Goal: Task Accomplishment & Management: Use online tool/utility

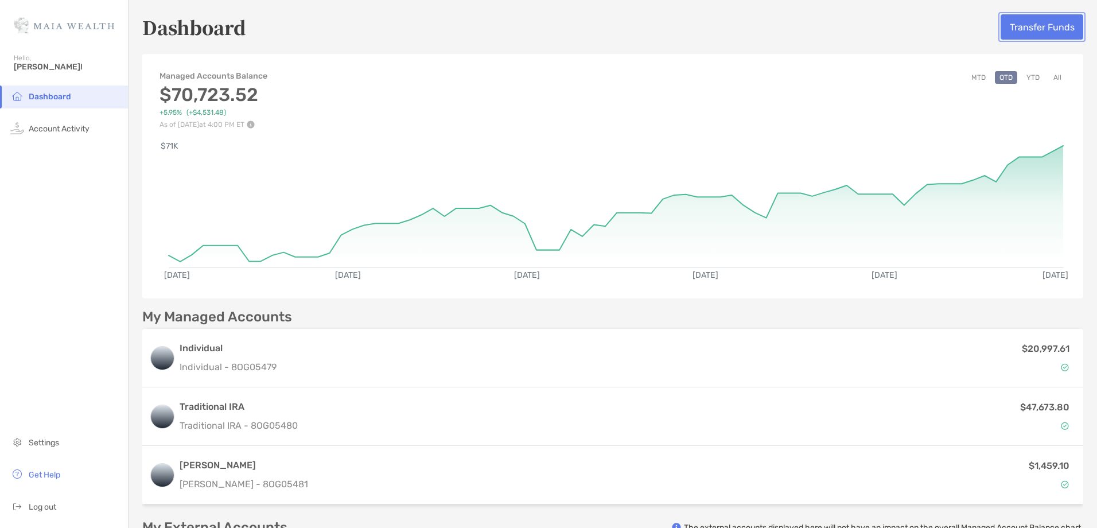
click at [1041, 26] on button "Transfer Funds" at bounding box center [1042, 26] width 83 height 25
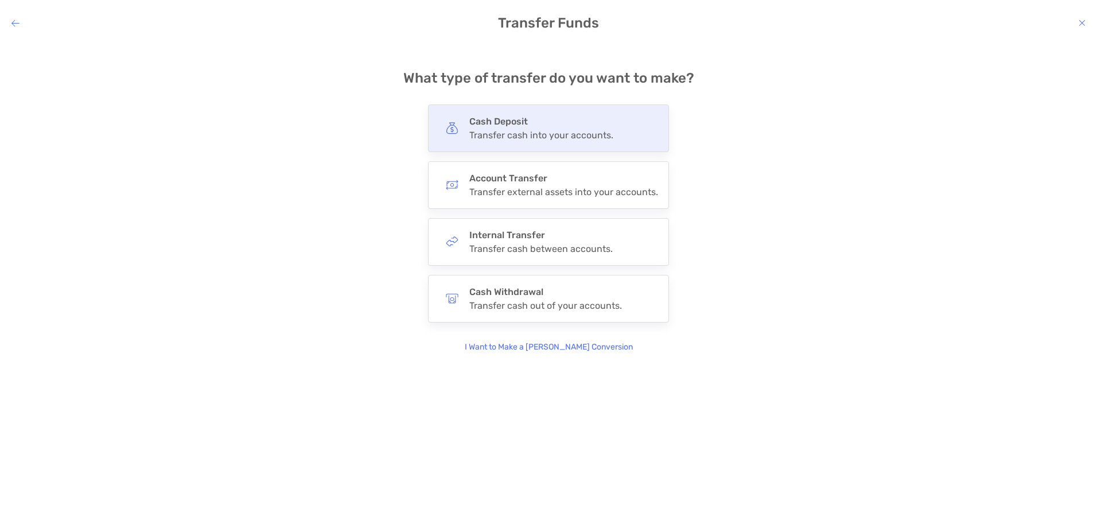
click at [582, 131] on div "Transfer cash into your accounts." at bounding box center [541, 135] width 144 height 11
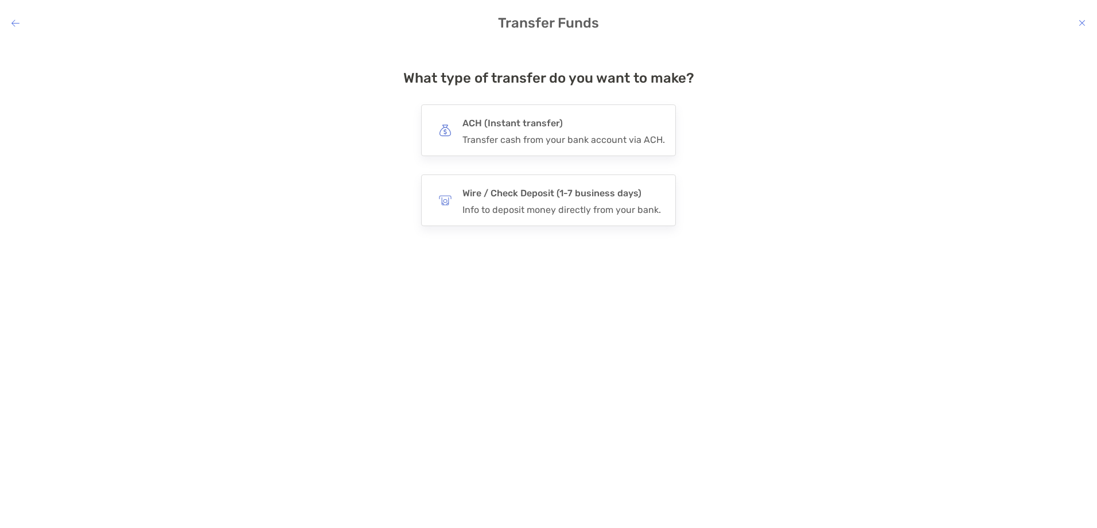
click at [582, 131] on h4 "ACH (Instant transfer)" at bounding box center [564, 123] width 203 height 16
click at [0, 0] on input "***" at bounding box center [0, 0] width 0 height 0
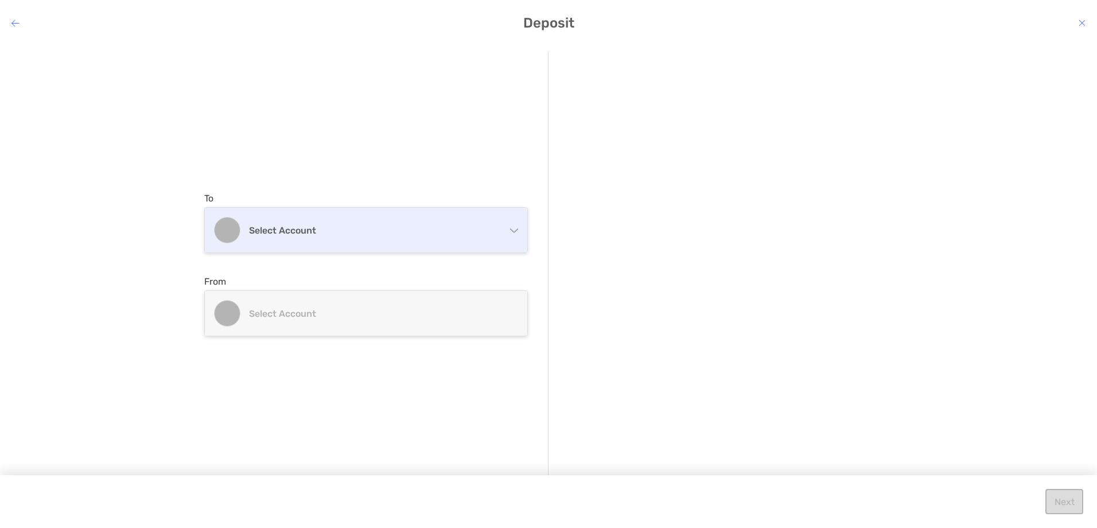
click at [422, 228] on h4 "Select account" at bounding box center [373, 230] width 248 height 11
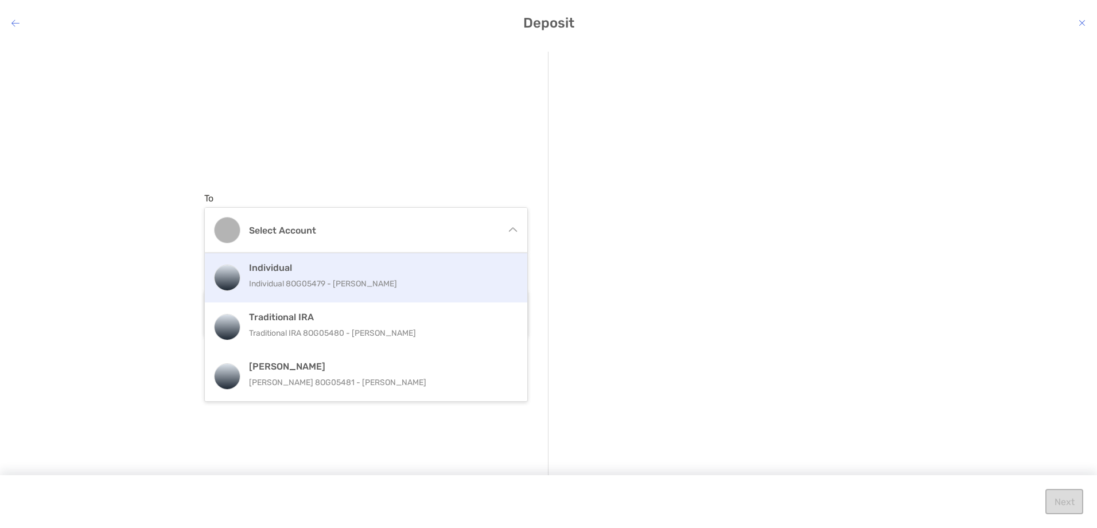
click at [364, 285] on p "Individual 8OG05479 - [PERSON_NAME]" at bounding box center [378, 284] width 259 height 14
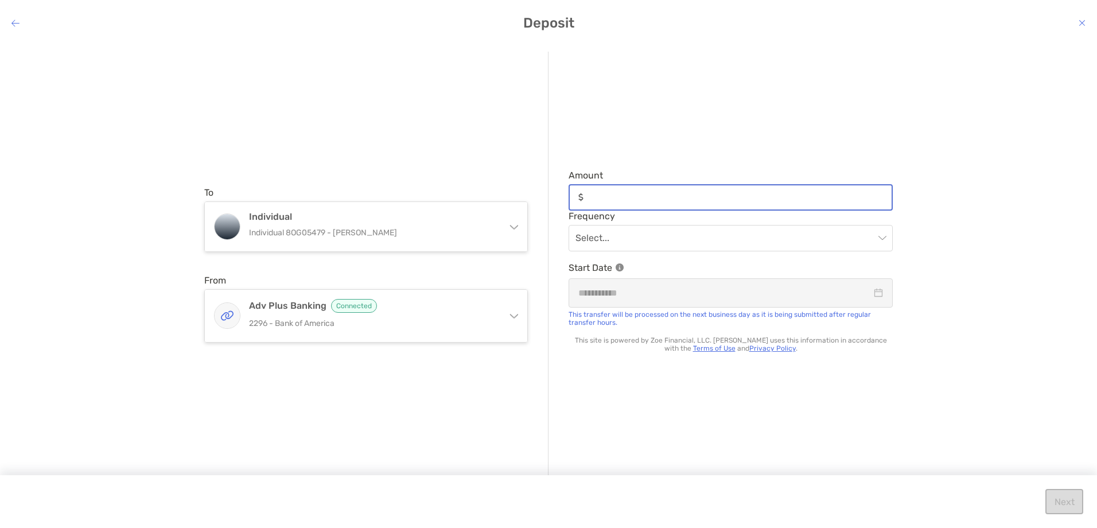
click at [627, 195] on input "Amount" at bounding box center [740, 197] width 304 height 10
type input "*****"
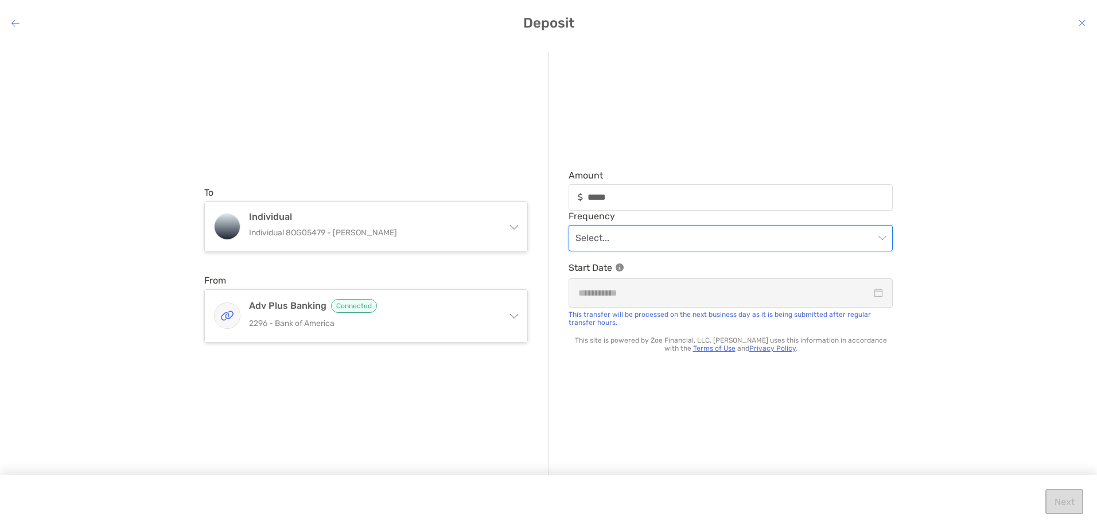
click at [633, 250] on input "modal" at bounding box center [725, 238] width 299 height 25
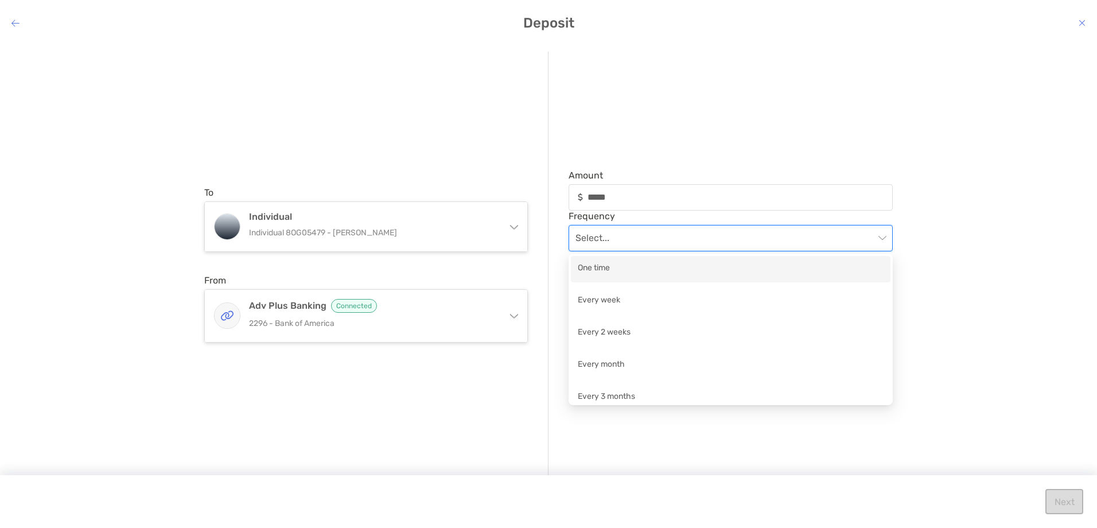
click at [601, 265] on div "One time" at bounding box center [731, 269] width 306 height 14
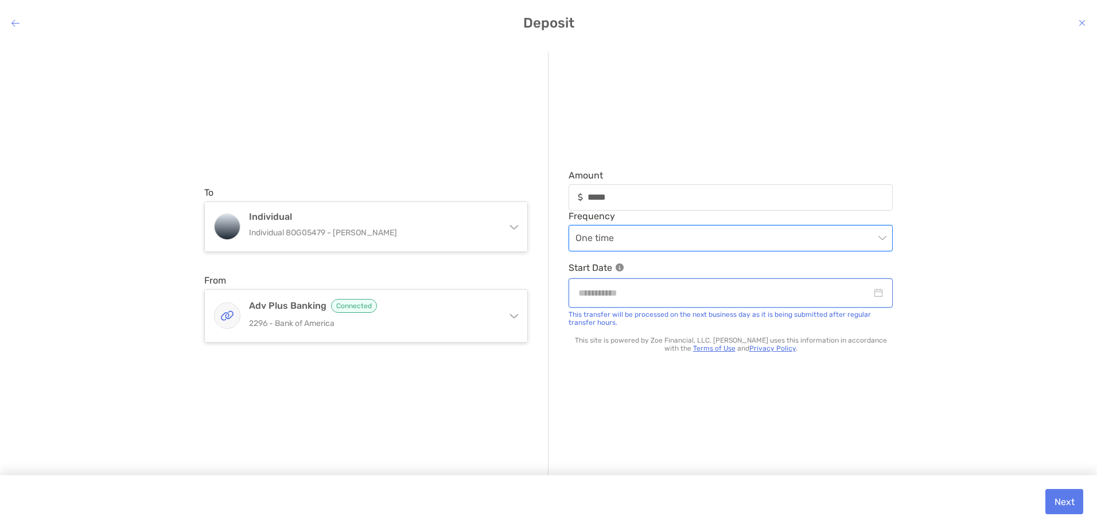
click at [720, 296] on input "modal" at bounding box center [724, 293] width 293 height 14
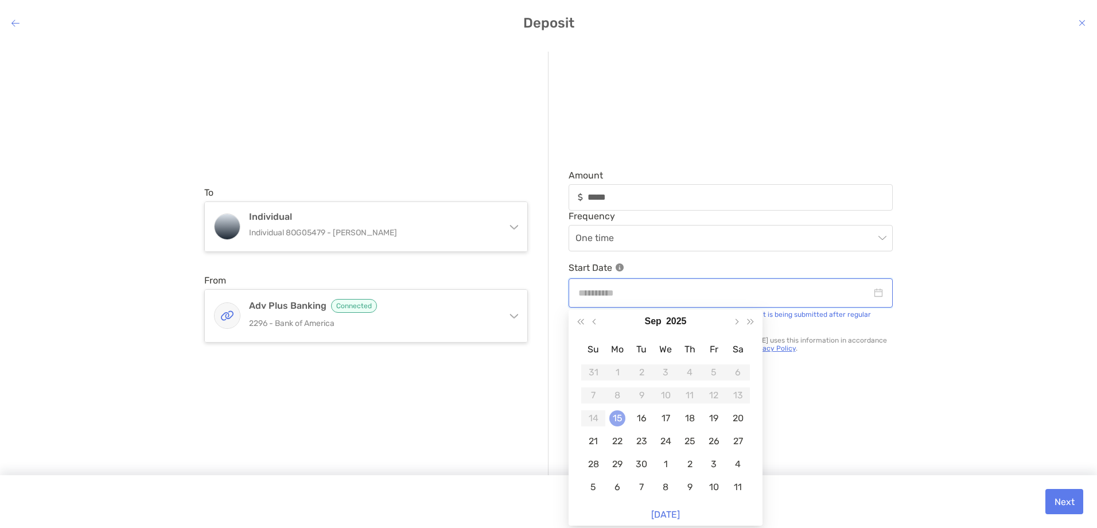
type input "**********"
click at [621, 420] on div "15" at bounding box center [617, 418] width 16 height 16
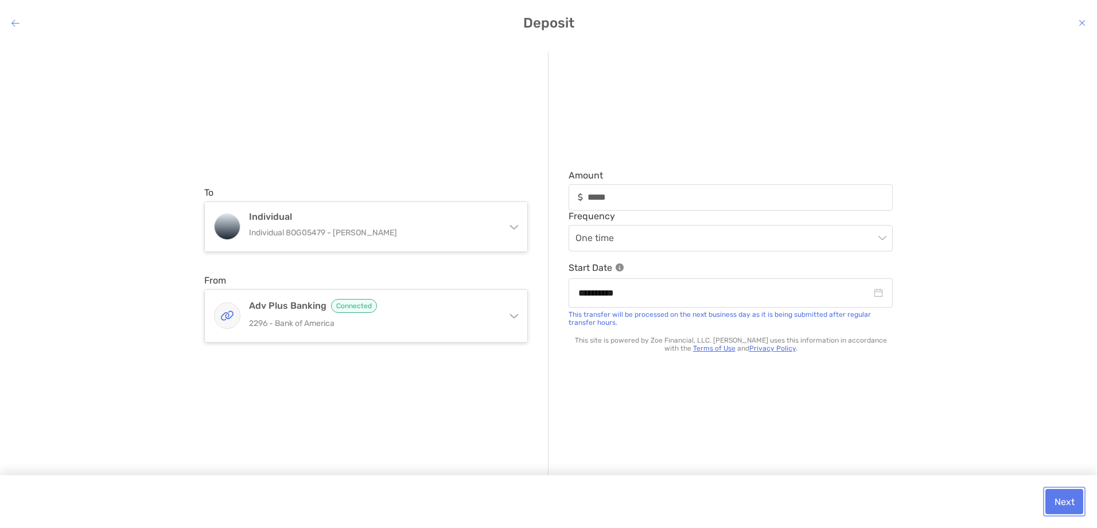
click at [1067, 502] on button "Next" at bounding box center [1065, 501] width 38 height 25
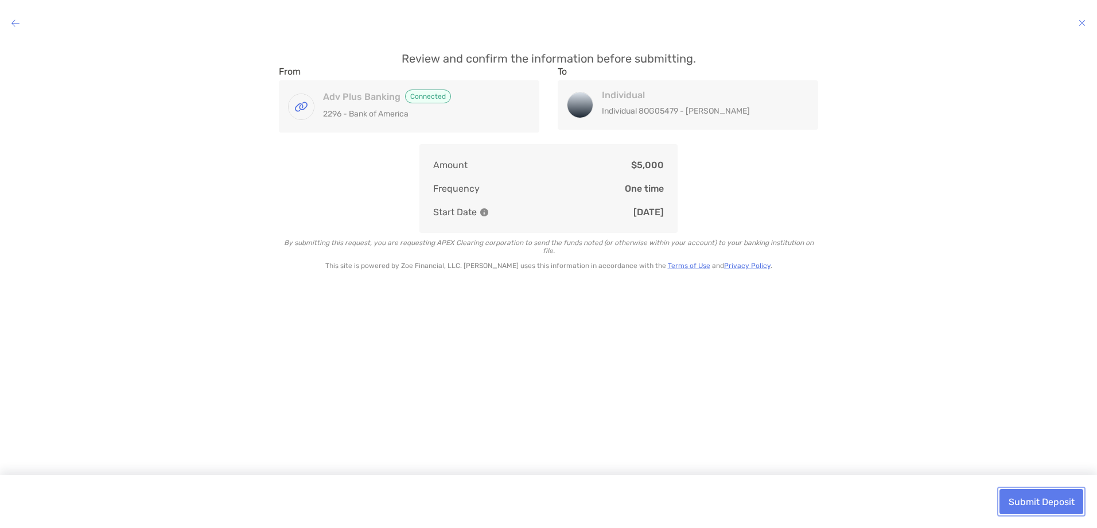
click at [1056, 496] on button "Submit Deposit" at bounding box center [1042, 501] width 84 height 25
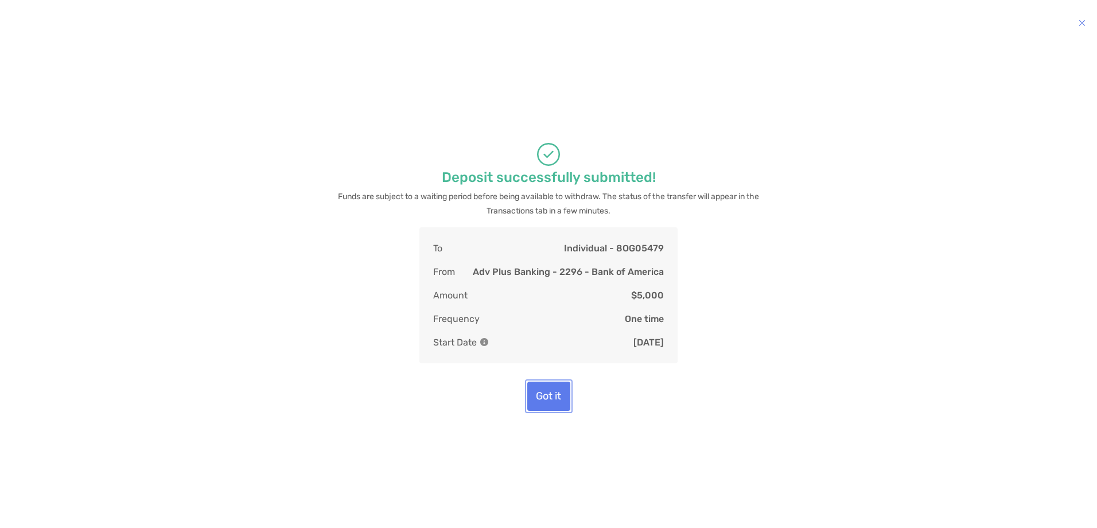
click at [542, 399] on button "Got it" at bounding box center [548, 396] width 43 height 29
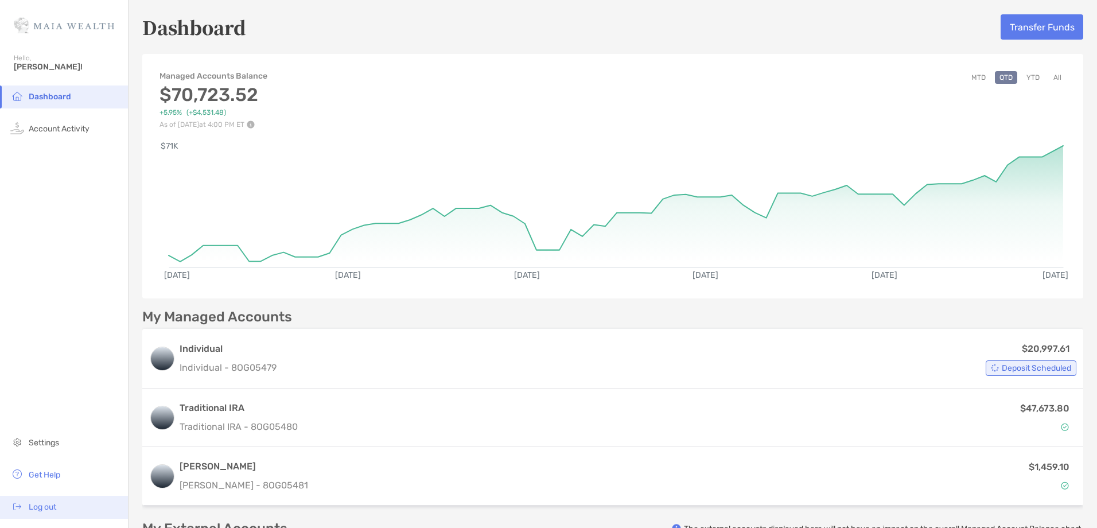
click at [50, 503] on span "Log out" at bounding box center [43, 507] width 28 height 10
